Goal: Navigation & Orientation: Find specific page/section

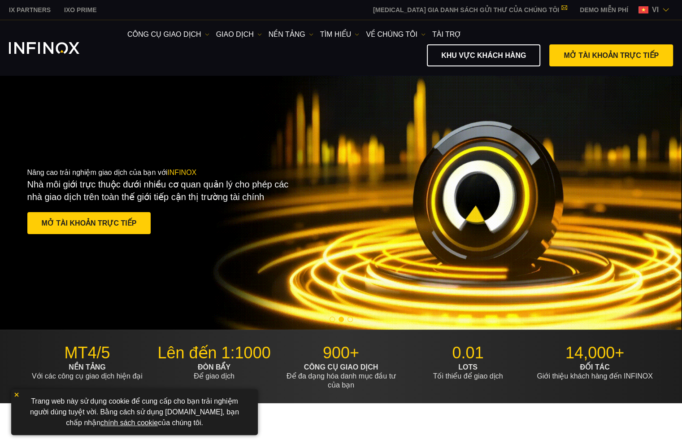
click at [26, 6] on link "IX PARTNERS" at bounding box center [29, 9] width 55 height 9
